Goal: Find specific page/section: Find specific page/section

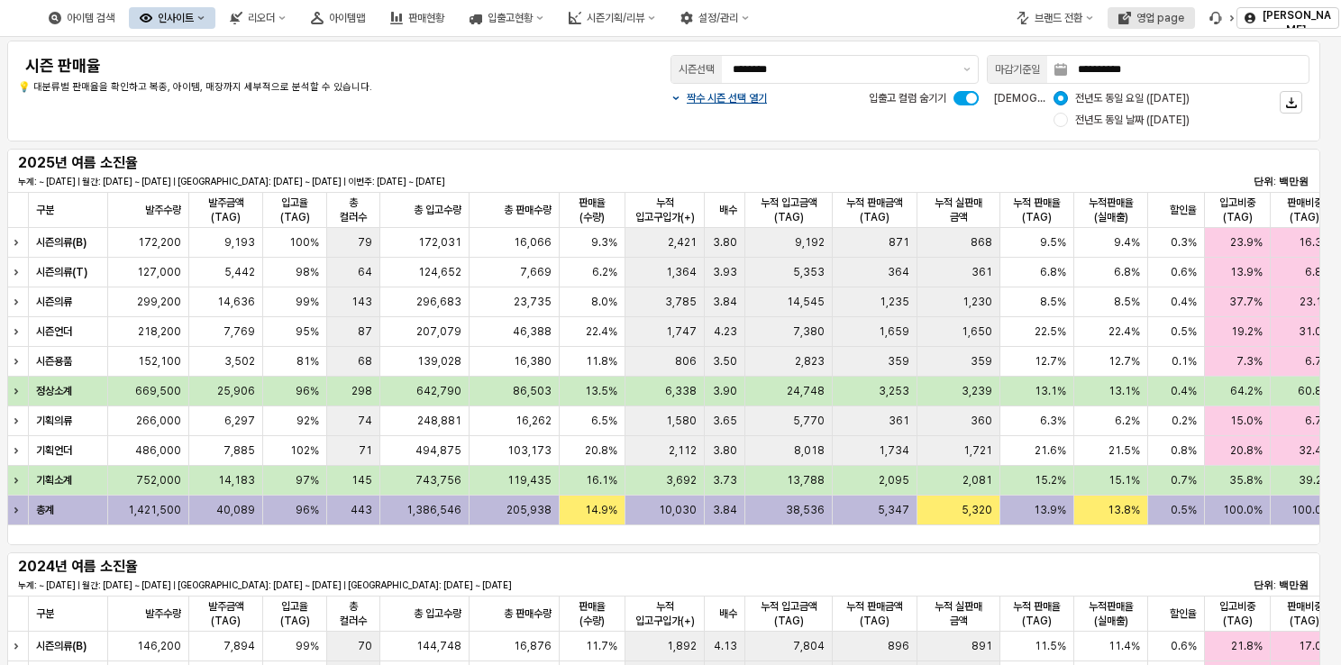
click at [1161, 24] on button "영업 page" at bounding box center [1150, 18] width 87 height 22
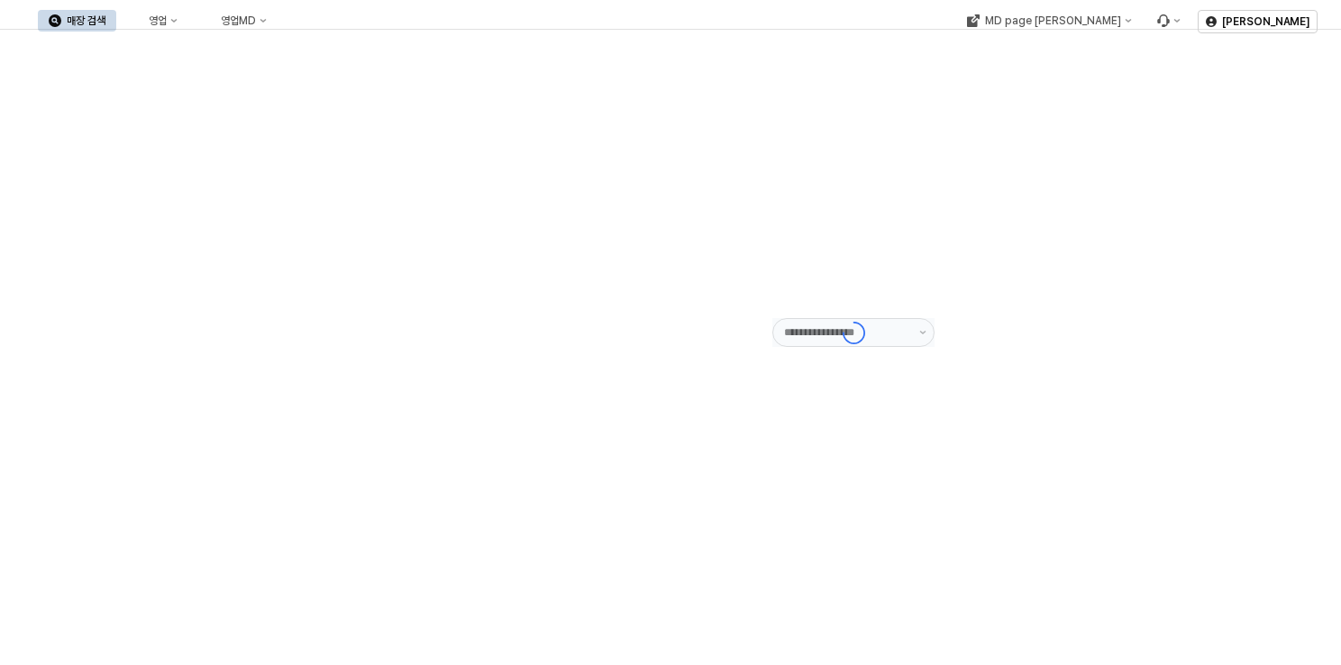
type input "******"
click at [188, 28] on button "영업" at bounding box center [154, 21] width 68 height 22
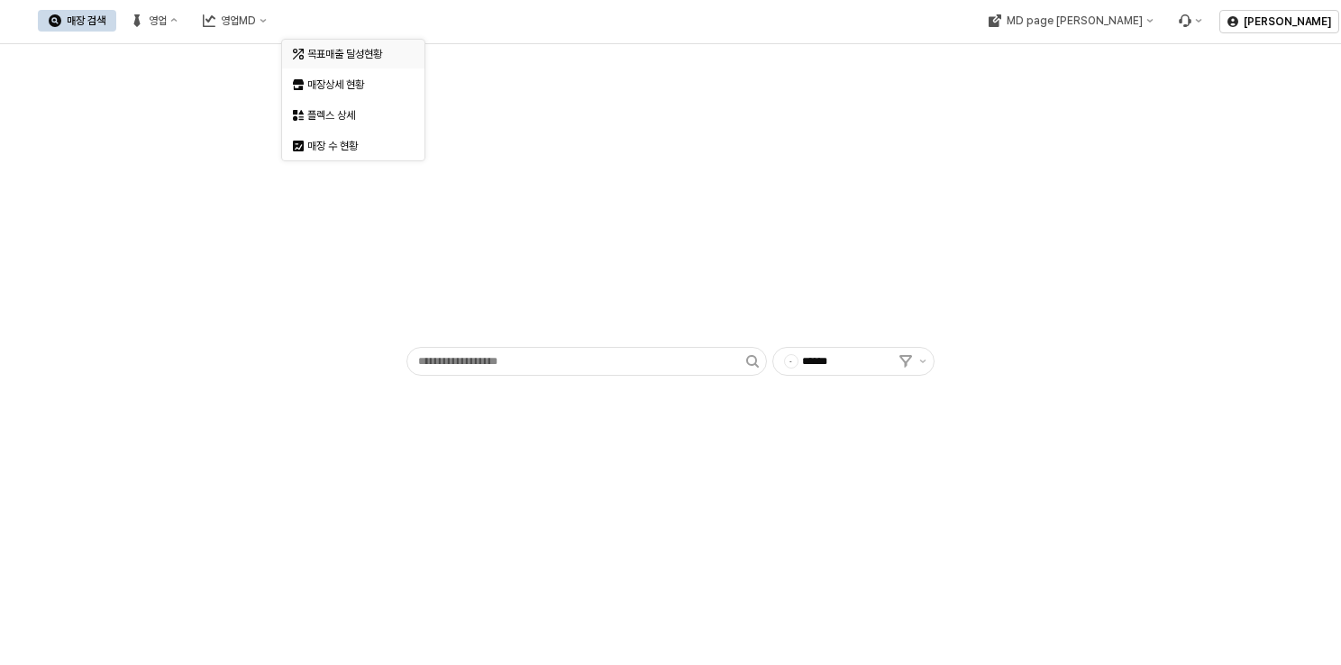
click at [326, 56] on div "목표매출 달성현황" at bounding box center [355, 54] width 96 height 14
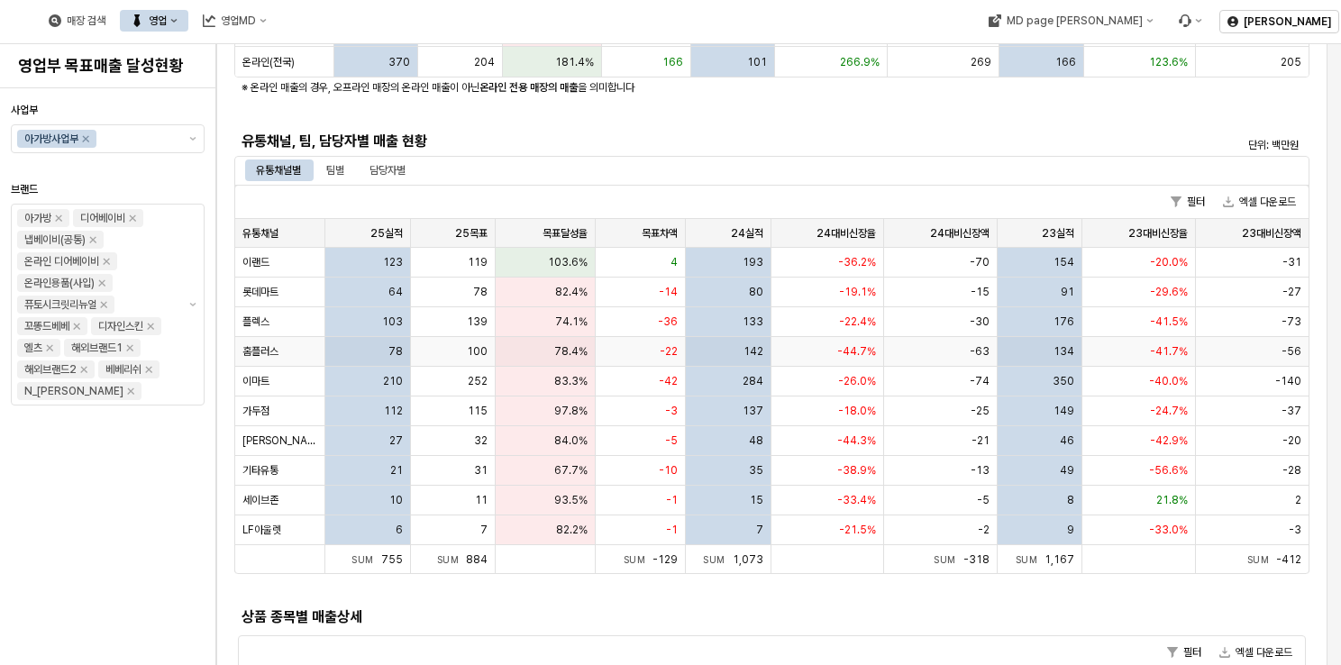
scroll to position [360, 0]
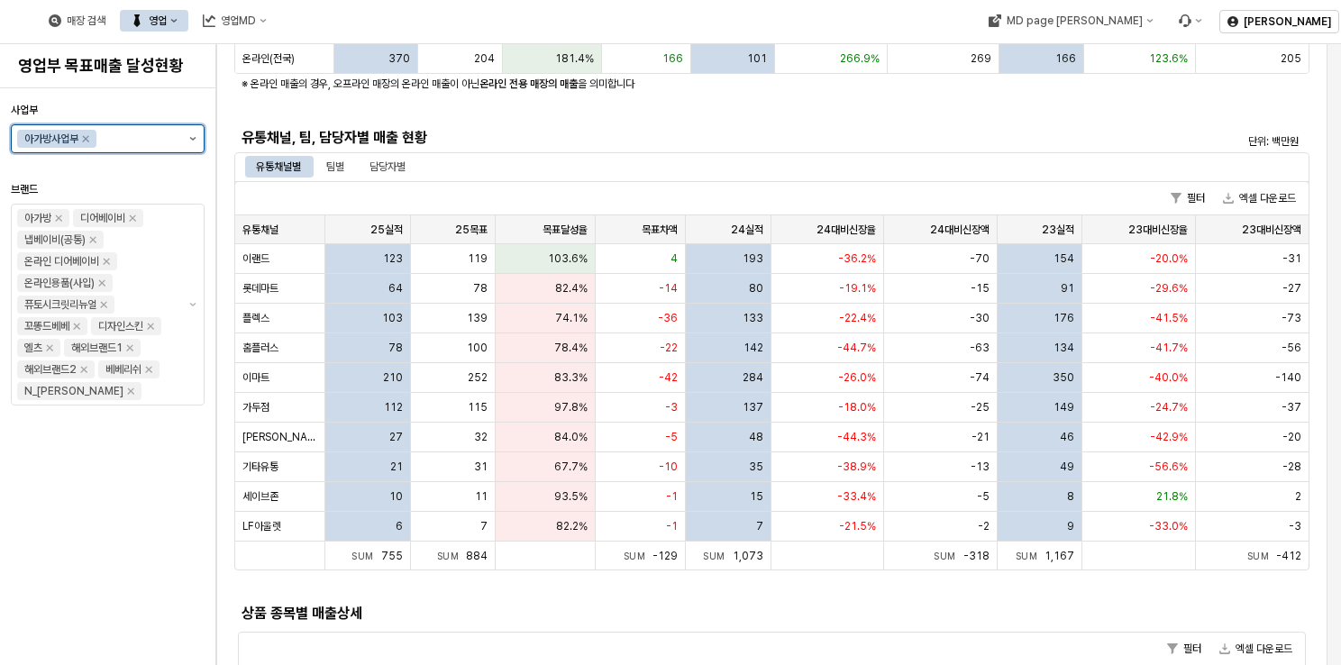
click at [189, 139] on icon "제안 사항 표시" at bounding box center [192, 139] width 7 height 4
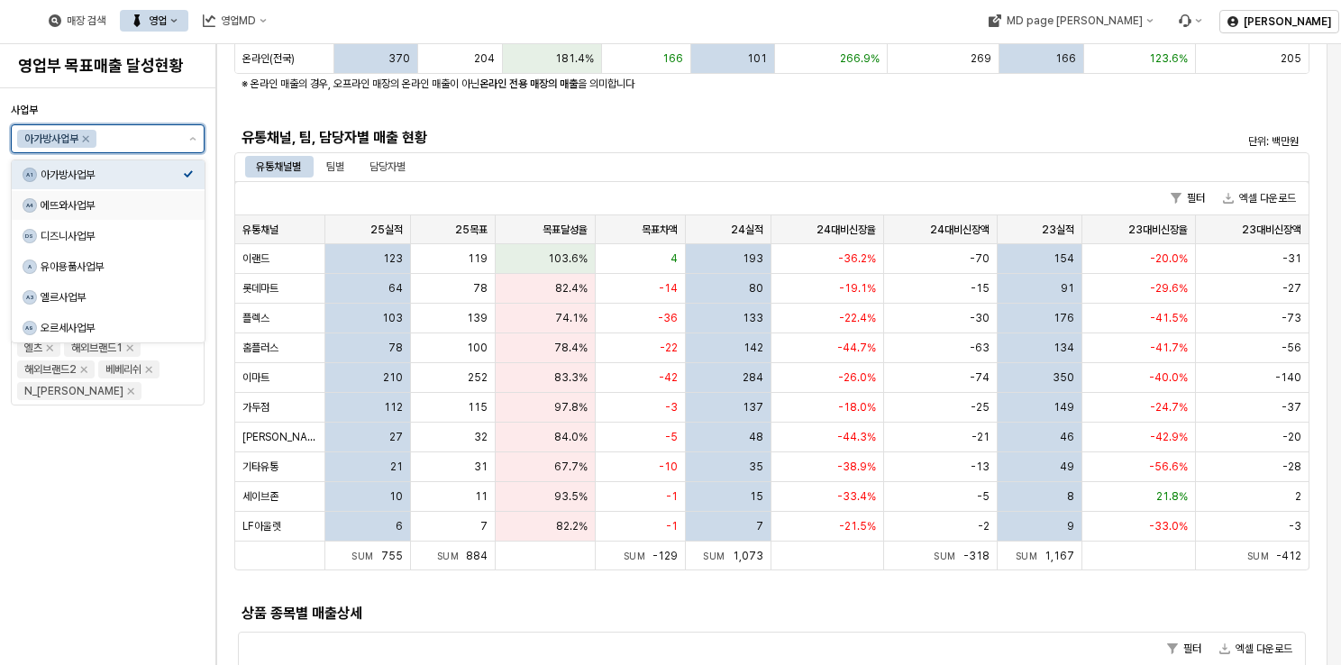
click at [78, 215] on div "A4 에뜨와사업부" at bounding box center [108, 205] width 193 height 29
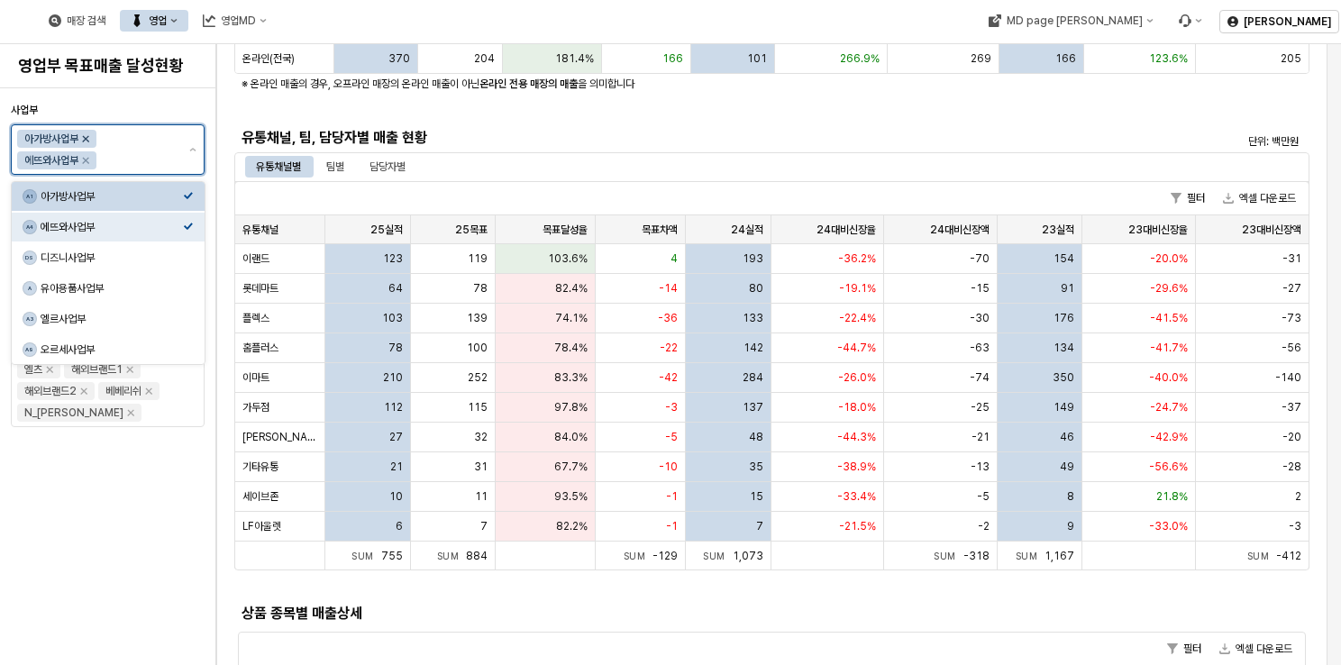
click at [88, 139] on icon "Remove 아가방사업부" at bounding box center [86, 139] width 6 height 6
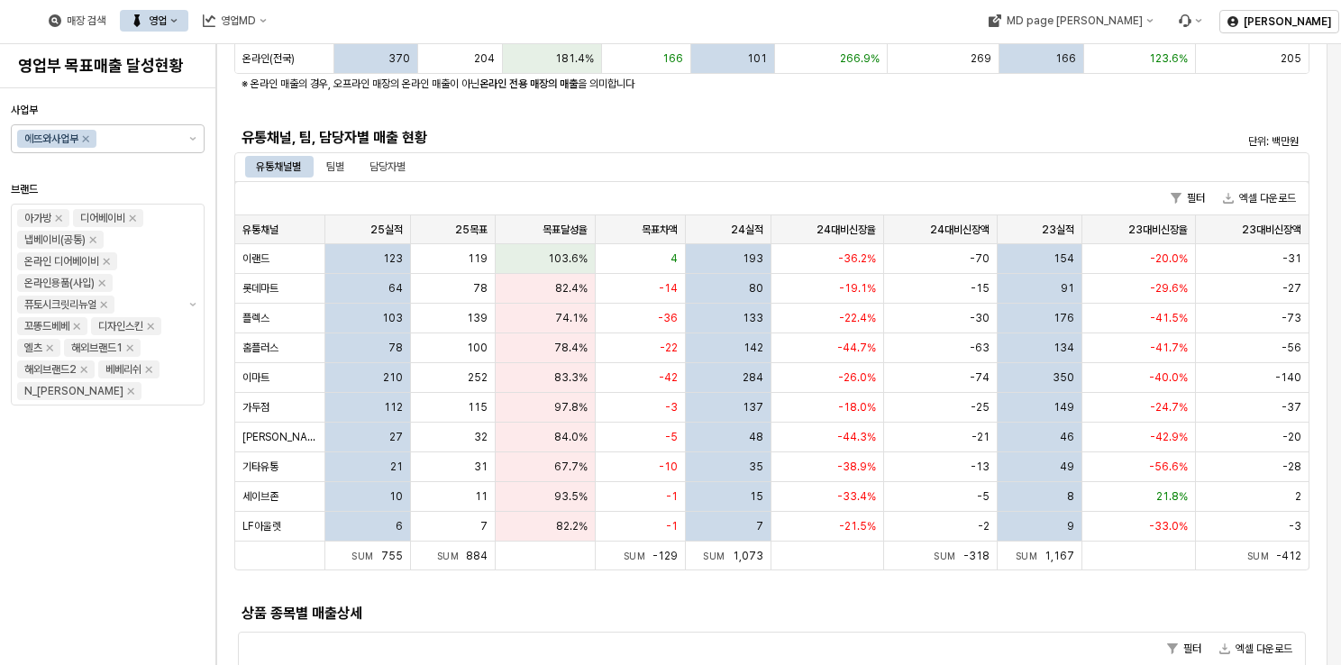
click at [843, 123] on div "유통채널, 팀, 담당자별 매출 현황" at bounding box center [637, 137] width 806 height 29
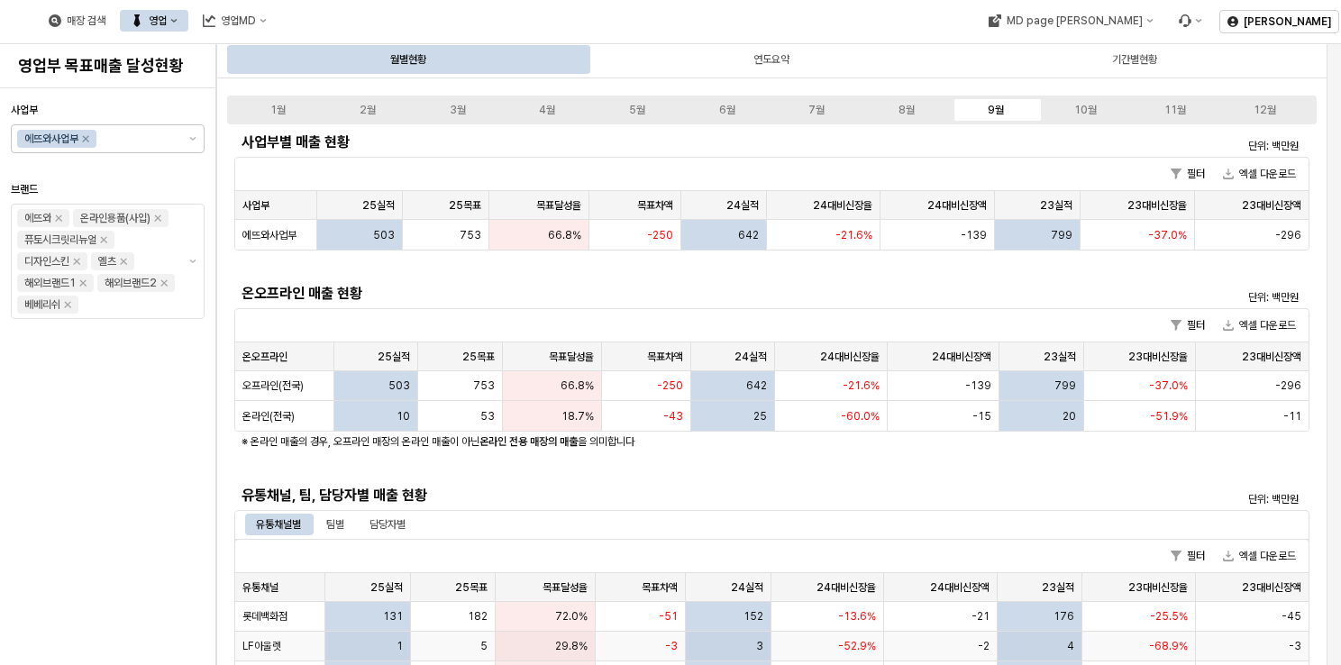
scroll to position [0, 0]
